Goal: Communication & Community: Answer question/provide support

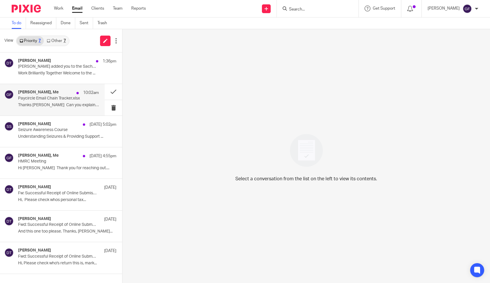
click at [76, 108] on div "Tina Pennycuick, Me 10:02am Paycircle Email Chain Tracker.xlsx Thanks George Ca…" at bounding box center [58, 100] width 81 height 20
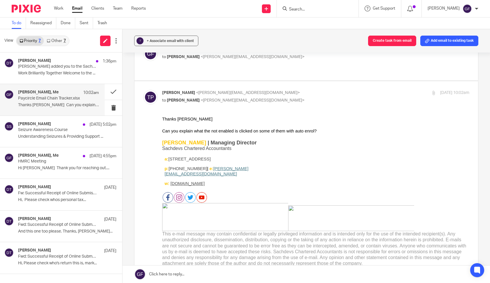
scroll to position [36, 0]
click at [186, 272] on link at bounding box center [307, 275] width 368 height 18
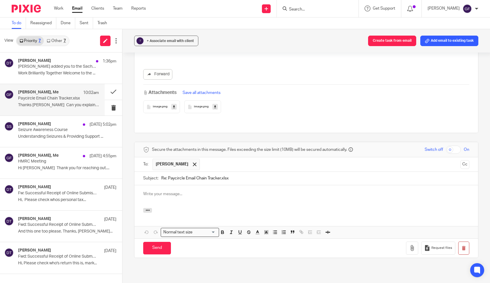
scroll to position [0, 0]
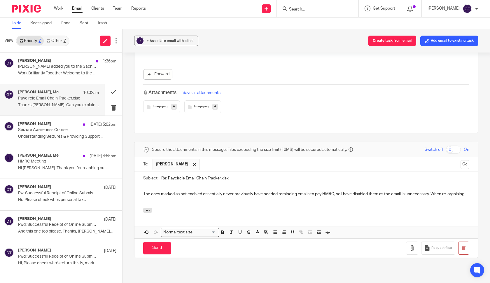
click at [457, 191] on p "The ones marked as not enabled essentially never previously have needed remindi…" at bounding box center [306, 194] width 326 height 6
click at [468, 191] on p "The ones marked as not enabled essentially never previously have needed remindi…" at bounding box center [306, 194] width 326 height 6
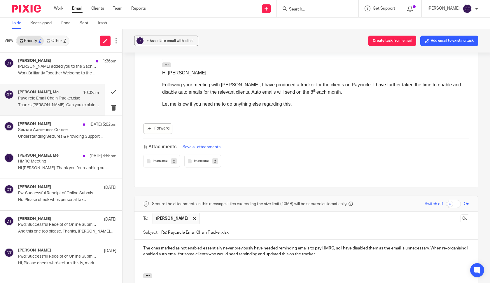
scroll to position [271, 0]
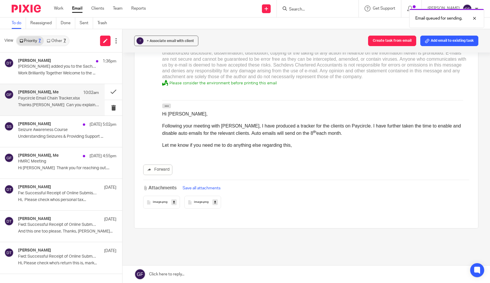
click at [60, 44] on link "Other 7" at bounding box center [56, 40] width 25 height 9
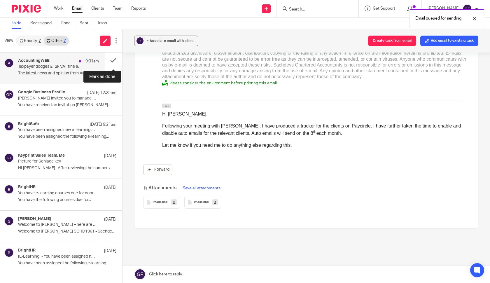
click at [110, 59] on button at bounding box center [114, 60] width 18 height 15
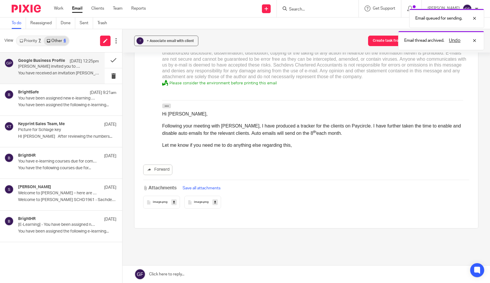
click at [77, 65] on p "Deanna Templeton invited you to manage DentaTax" at bounding box center [50, 66] width 65 height 5
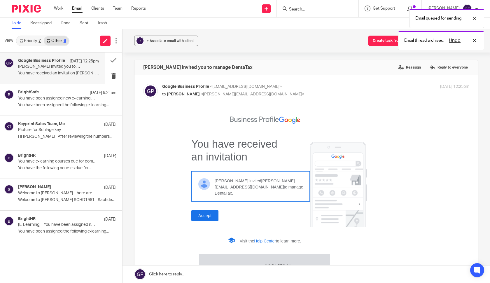
scroll to position [0, 0]
click at [25, 48] on div "View Priority 7 Other 6" at bounding box center [61, 40] width 122 height 23
click at [29, 41] on link "Priority 7" at bounding box center [30, 40] width 27 height 9
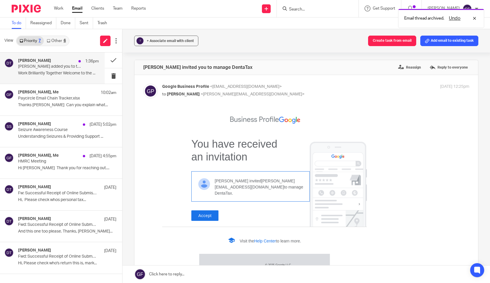
click at [31, 64] on p "[PERSON_NAME] added you to the Sachdevs Internal group" at bounding box center [50, 66] width 65 height 5
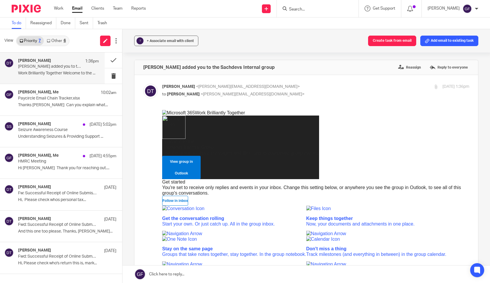
click at [57, 43] on link "Other 6" at bounding box center [56, 40] width 25 height 9
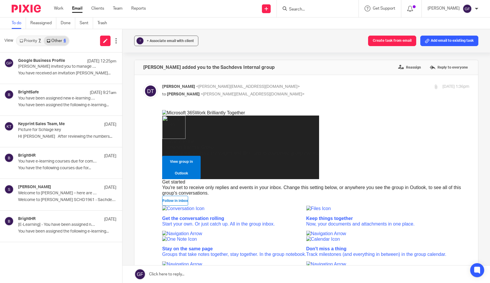
click at [79, 9] on link "Email" at bounding box center [77, 9] width 11 height 6
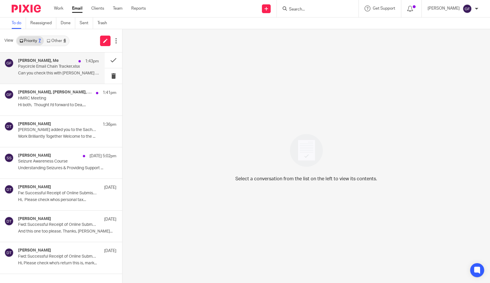
click at [56, 62] on h4 "[PERSON_NAME], Me" at bounding box center [38, 60] width 41 height 5
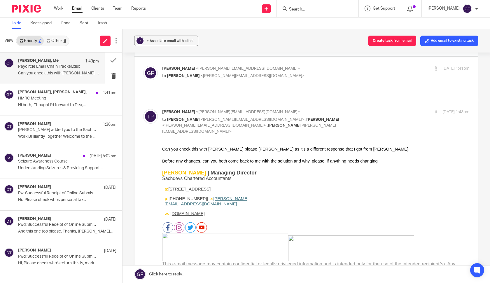
scroll to position [107, 0]
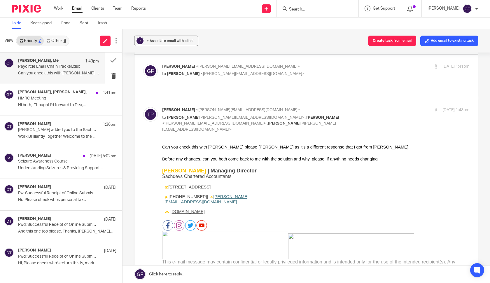
click at [235, 272] on link at bounding box center [307, 275] width 368 height 18
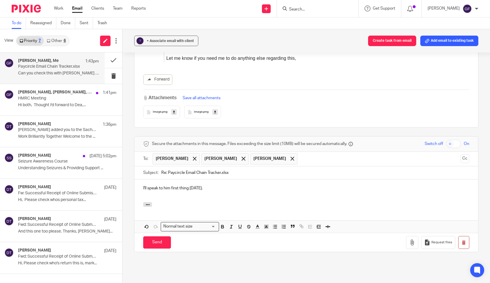
scroll to position [807, 0]
click at [151, 237] on input "Send" at bounding box center [157, 243] width 28 height 13
